Goal: Information Seeking & Learning: Understand process/instructions

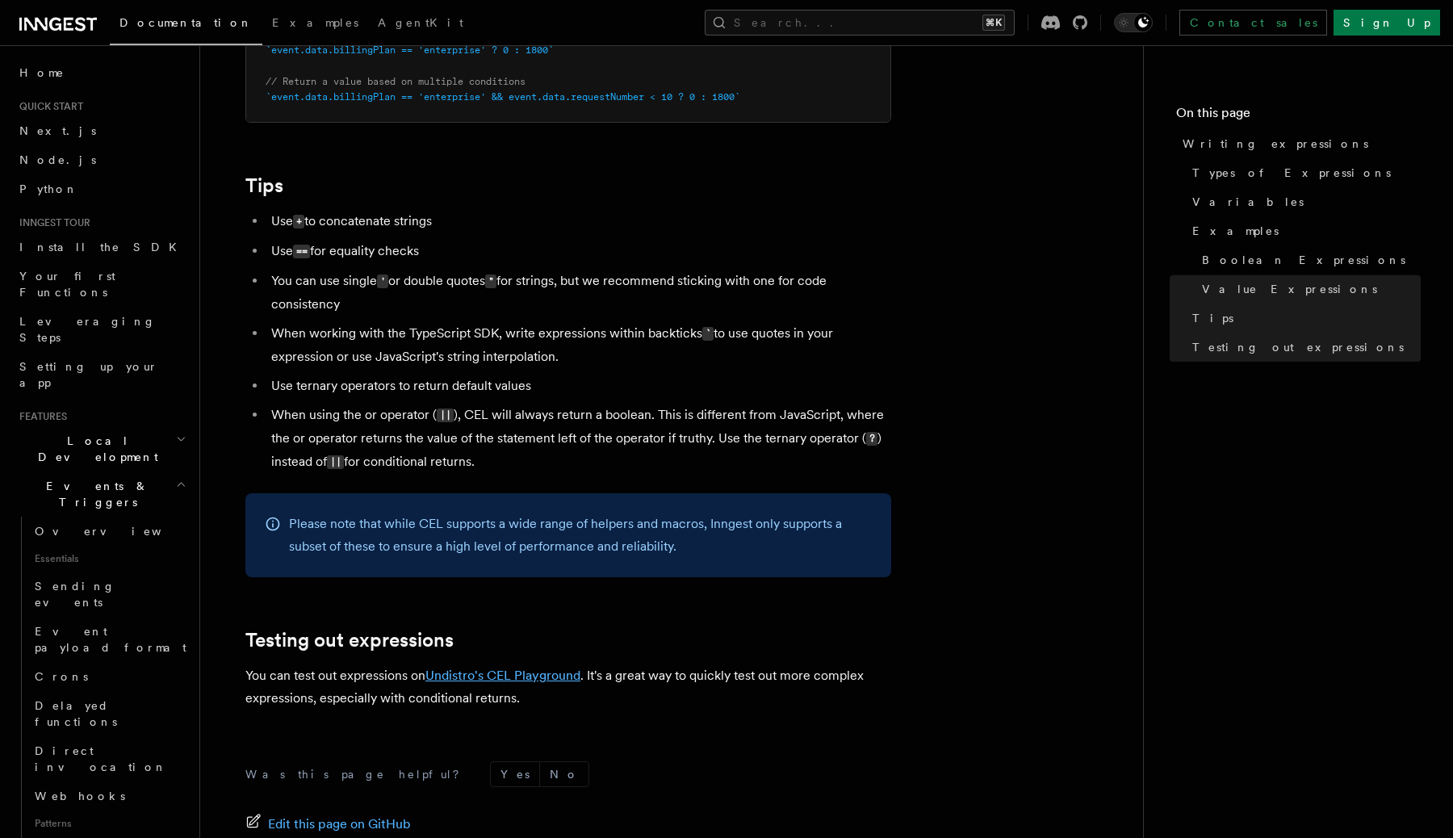
scroll to position [1512, 0]
click at [613, 398] on li "Use ternary operators to return default values" at bounding box center [578, 387] width 625 height 23
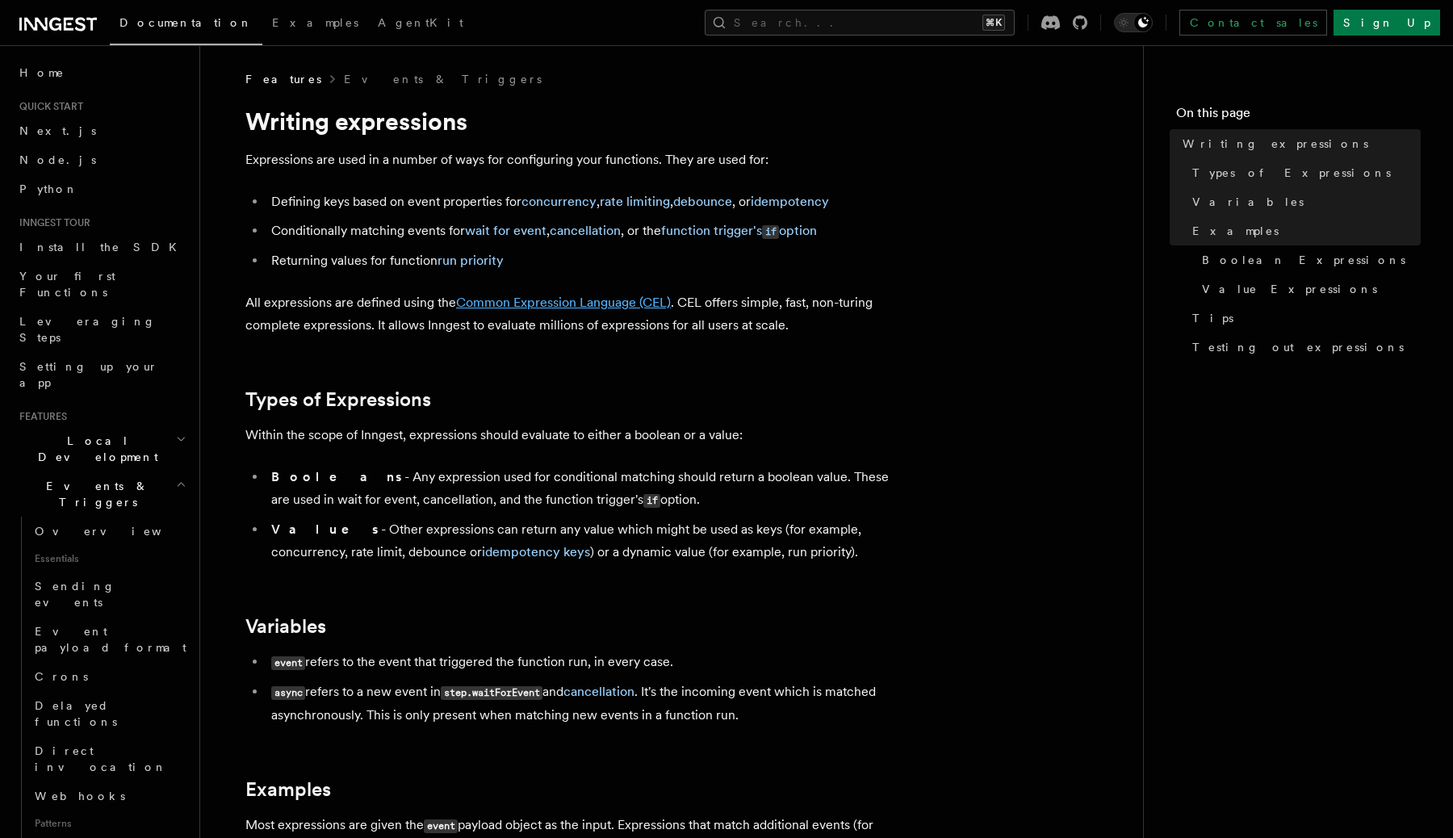
click at [627, 302] on link "Common Expression Language (CEL)" at bounding box center [563, 302] width 215 height 15
click at [761, 230] on link "function trigger's if option" at bounding box center [739, 230] width 156 height 15
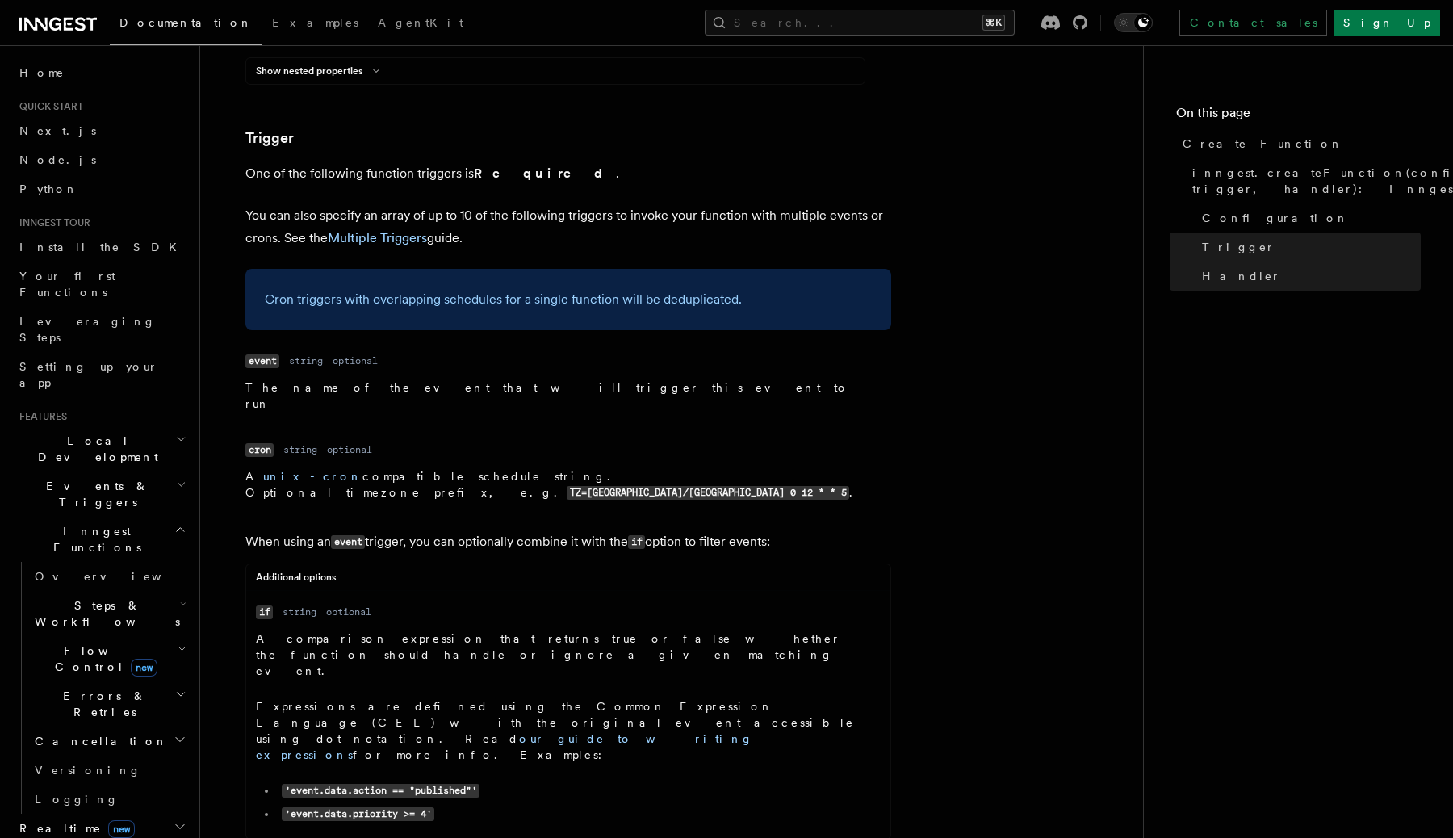
scroll to position [2121, 0]
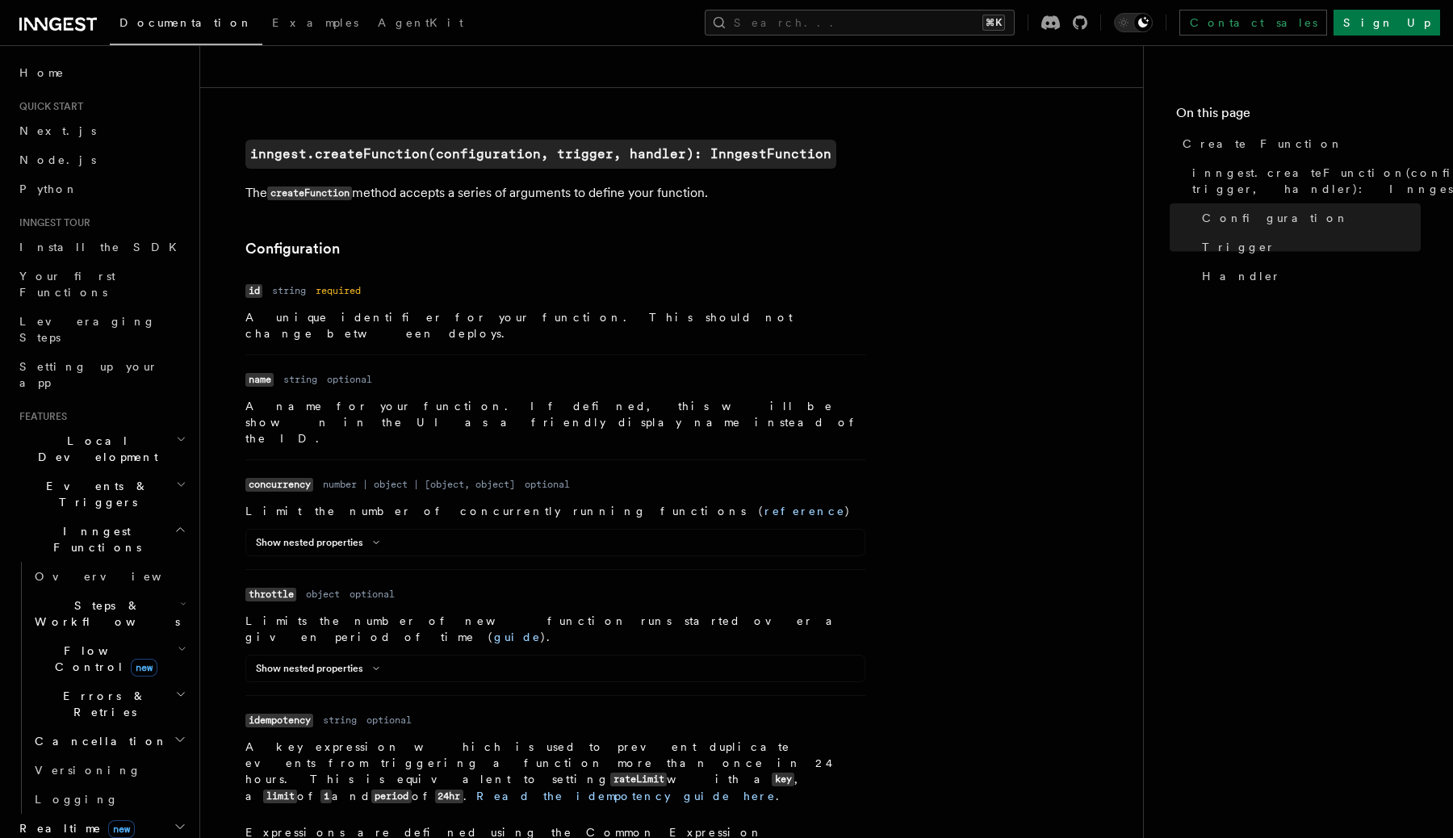
scroll to position [0, 0]
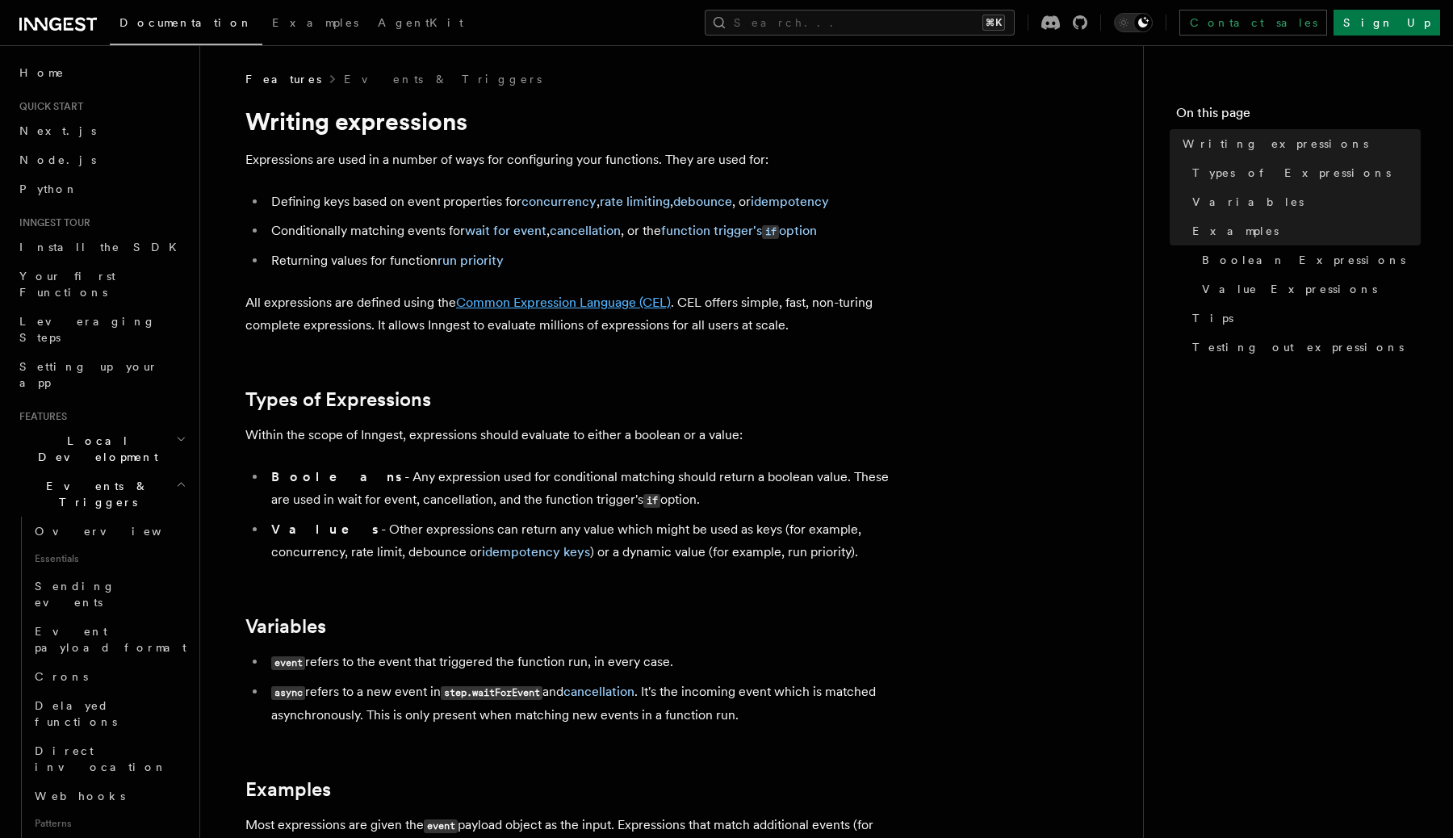
click at [588, 306] on link "Common Expression Language (CEL)" at bounding box center [563, 302] width 215 height 15
